Goal: Find contact information: Find contact information

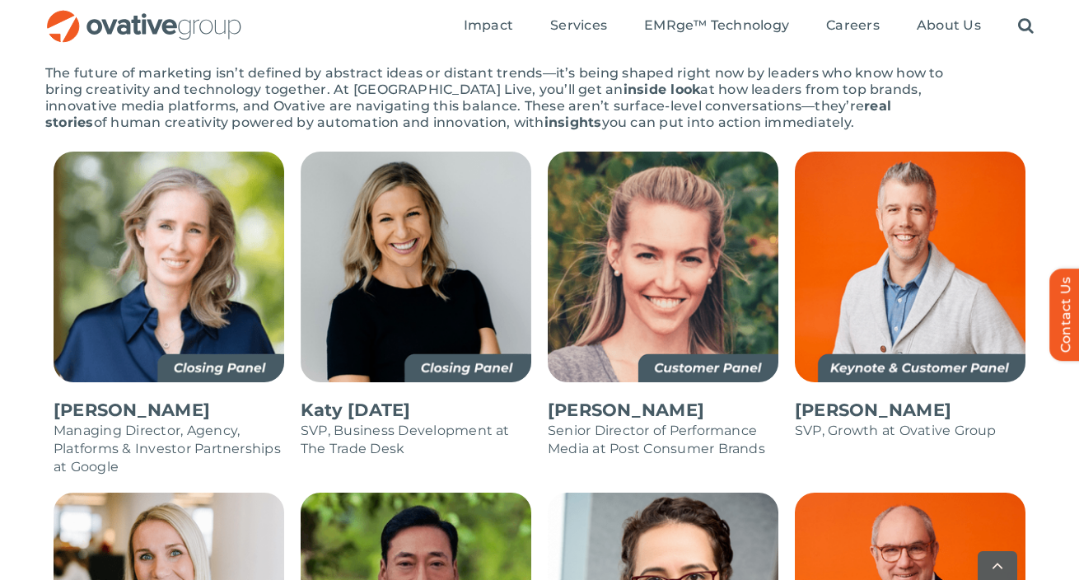
scroll to position [998, 0]
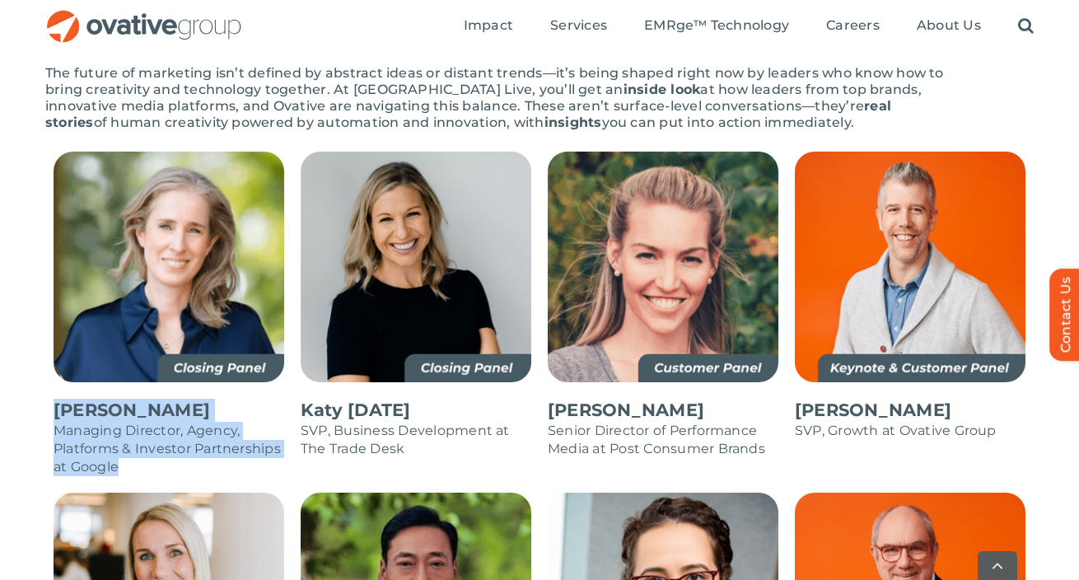
drag, startPoint x: 122, startPoint y: 434, endPoint x: 46, endPoint y: 372, distance: 97.8
click at [46, 372] on div "Alicia Carey Managing Director, Agency, Platforms & Investor Partnerships at Go…" at bounding box center [168, 322] width 247 height 341
copy div "Alicia Carey Managing Director, Agency, Platforms & Investor Partnerships at Go…"
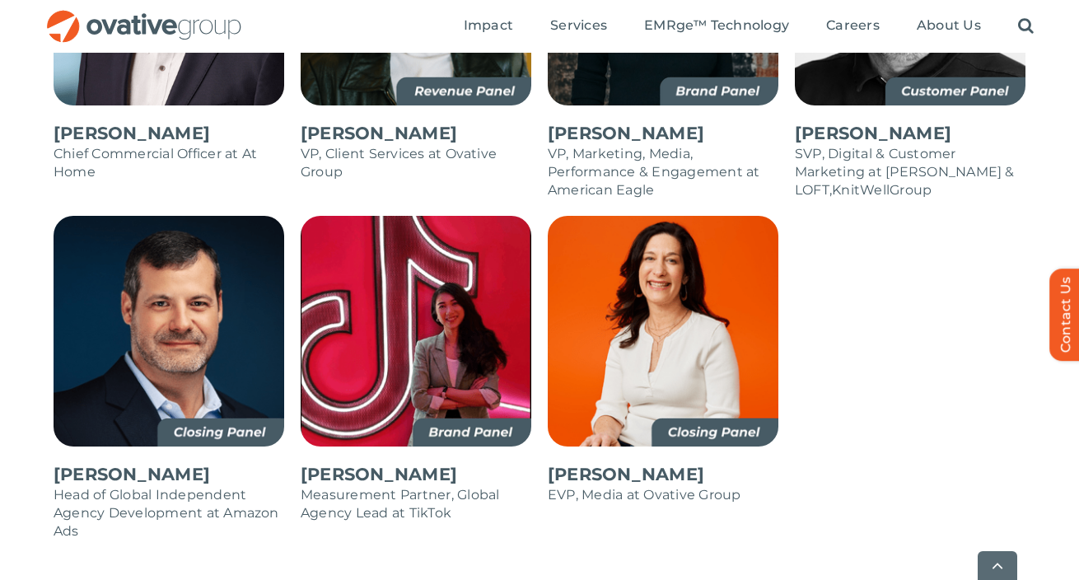
scroll to position [1955, 0]
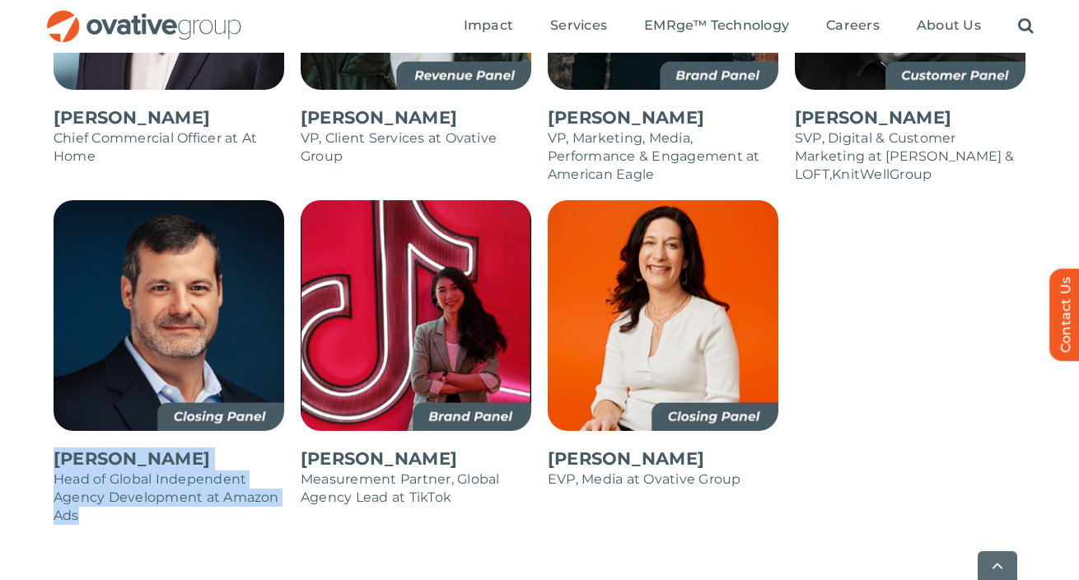
drag, startPoint x: 85, startPoint y: 479, endPoint x: 43, endPoint y: 423, distance: 70.0
copy div "Michael Swilley Head of Global Independent Agency Development at Amazon Ads"
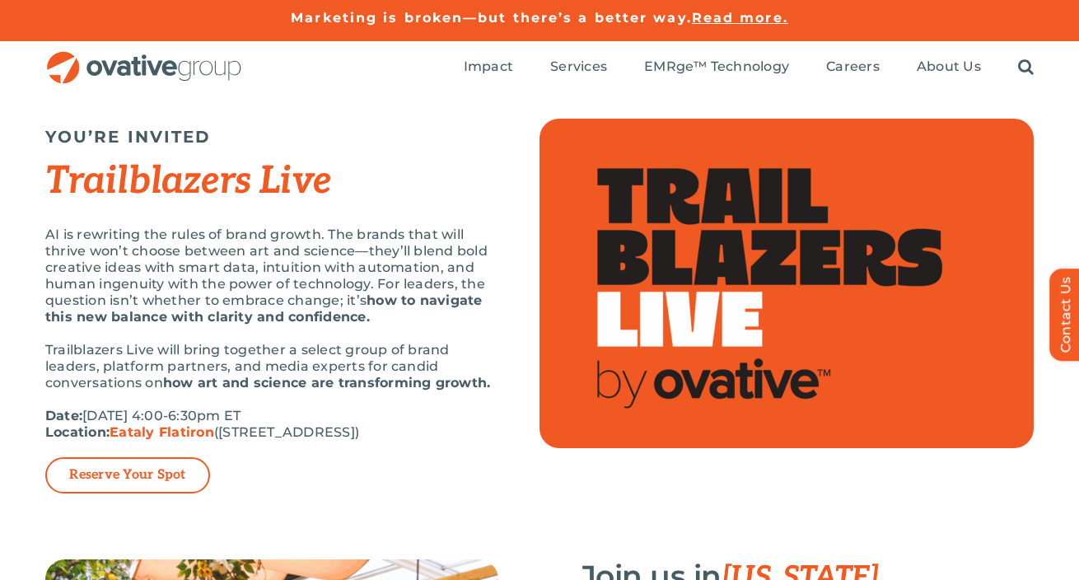
scroll to position [1955, 0]
